Goal: Find specific page/section: Find specific page/section

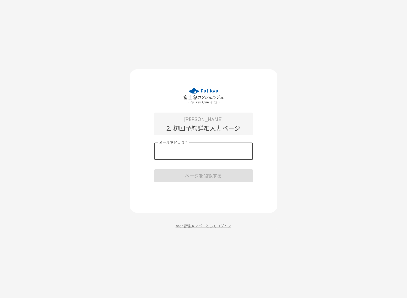
click at [170, 150] on input "メールアドレス   *" at bounding box center [203, 151] width 98 height 17
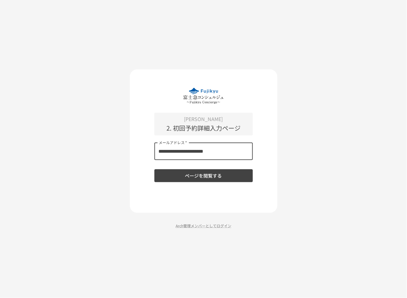
click at [183, 151] on input "**********" at bounding box center [203, 151] width 98 height 17
type input "**********"
click at [191, 173] on button "ページを閲覧する" at bounding box center [203, 176] width 98 height 13
